Goal: Entertainment & Leisure: Consume media (video, audio)

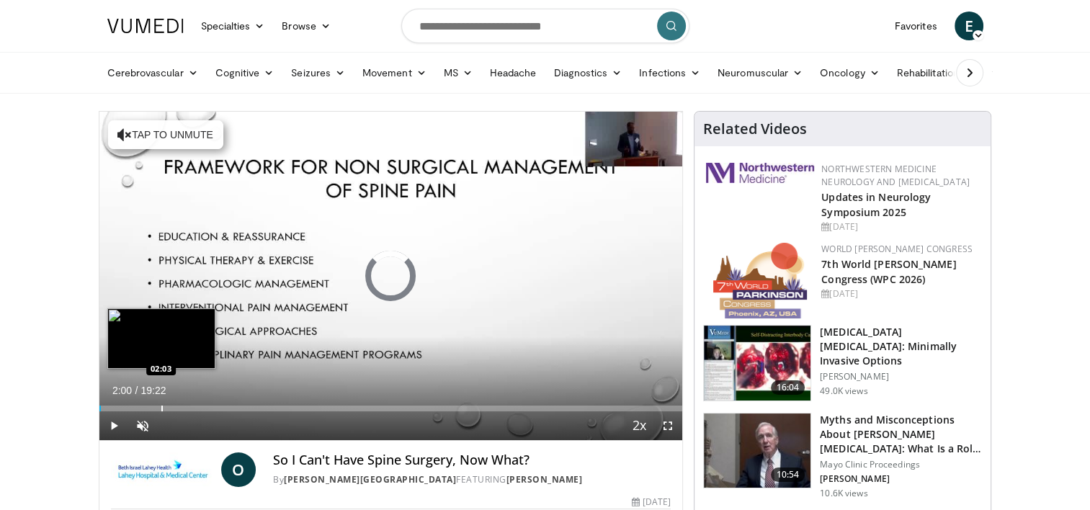
click at [159, 399] on div "Loaded : 0.00% 02:00 02:03" at bounding box center [391, 405] width 584 height 14
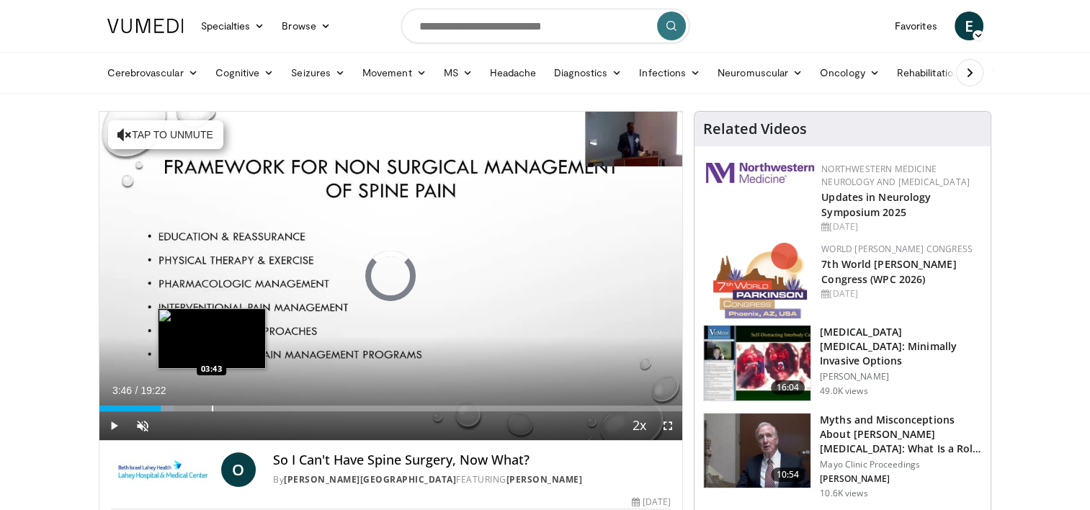
click at [213, 406] on div "Loaded : 12.91% 03:46 03:43" at bounding box center [391, 409] width 584 height 6
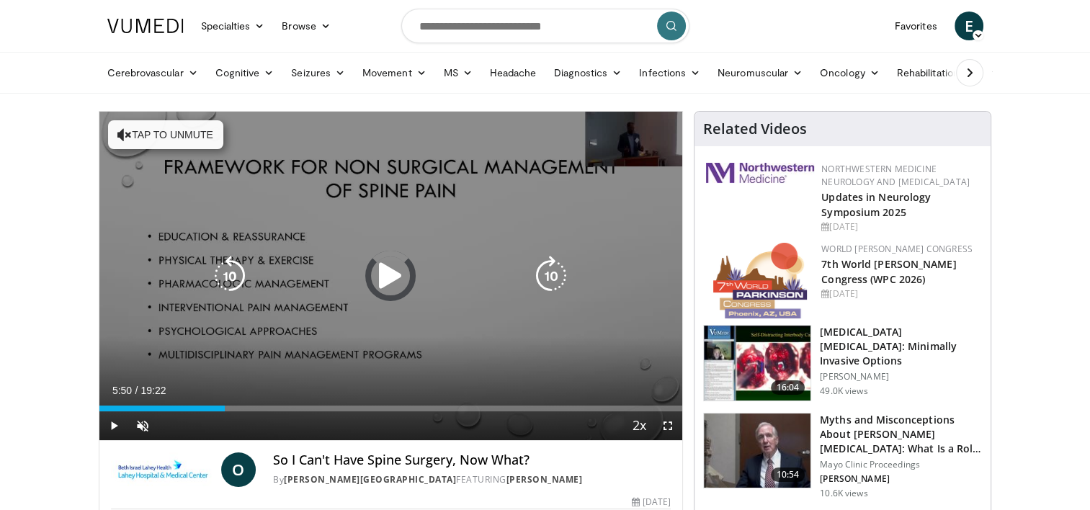
click at [274, 404] on div "Loaded : 0.00% 04:10 05:50" at bounding box center [391, 405] width 584 height 14
